Goal: Task Accomplishment & Management: Complete application form

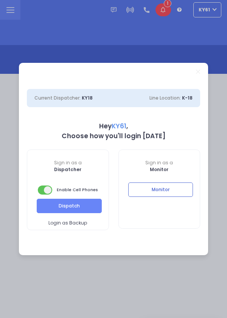
select select "7"
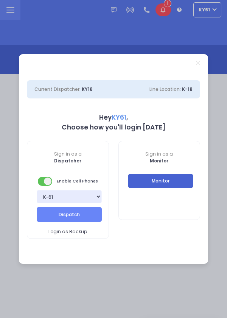
click at [174, 179] on button "Monitor" at bounding box center [160, 181] width 65 height 14
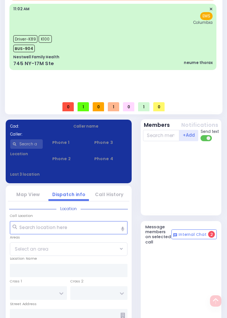
scroll to position [370, 0]
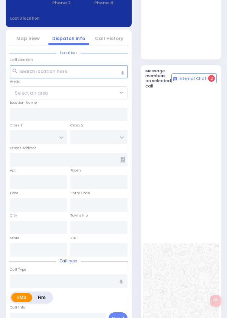
select select
type input "[PERSON_NAME] Response - Unconscious/Fainting C"
radio input "true"
type input "Nature: : [PERSON_NAME] Response - Unconscious/Fainting C Address: : [STREET_AD…"
select select
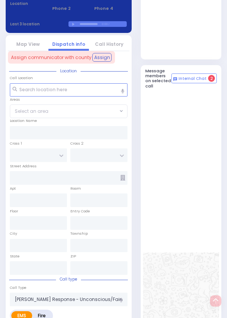
type input "[STREET_ADDRESS]"
type input "Monroe"
type input "[US_STATE]"
type input "10926"
